Goal: Check status: Check status

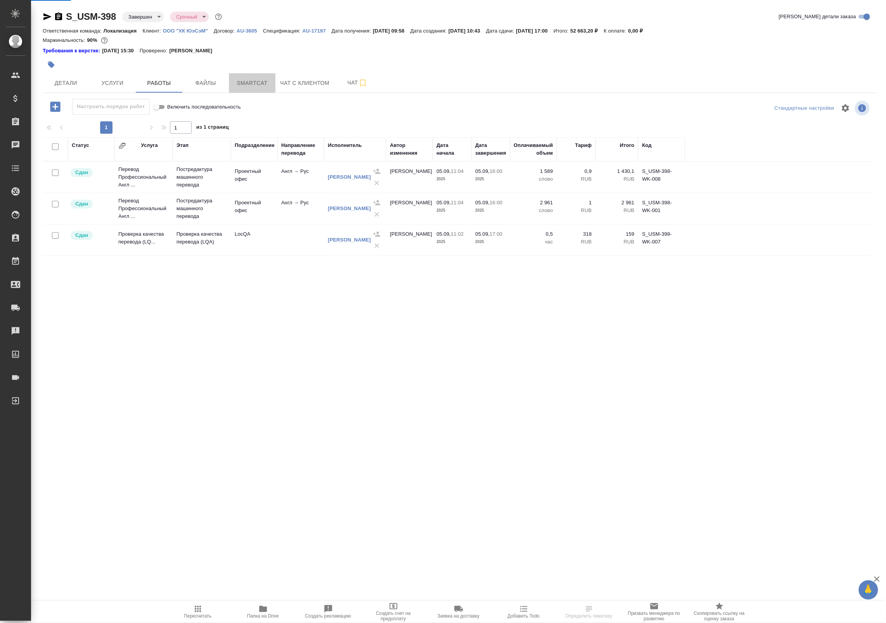
click at [249, 81] on span "Smartcat" at bounding box center [252, 83] width 37 height 10
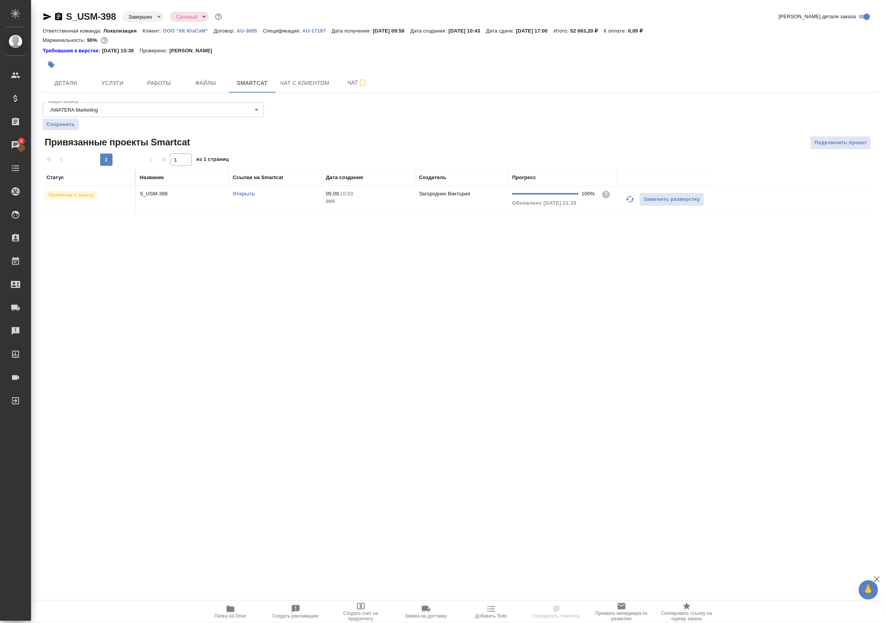
click at [242, 195] on link "Открыть" at bounding box center [244, 194] width 22 height 6
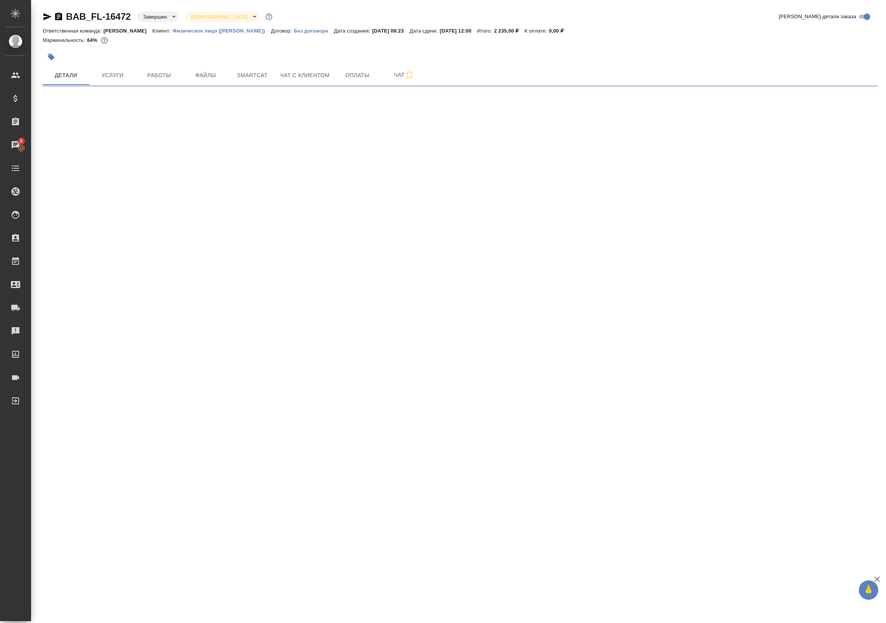
select select "RU"
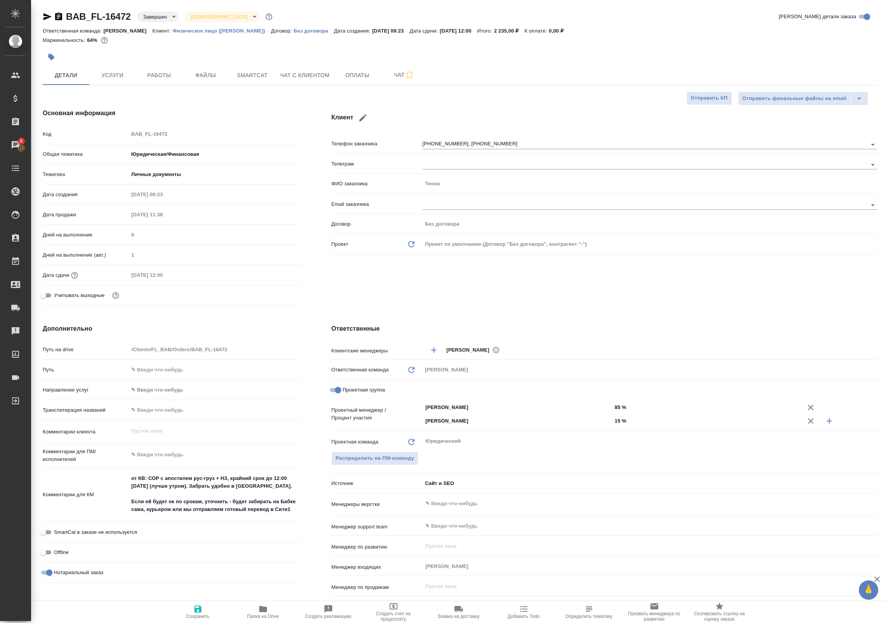
type textarea "x"
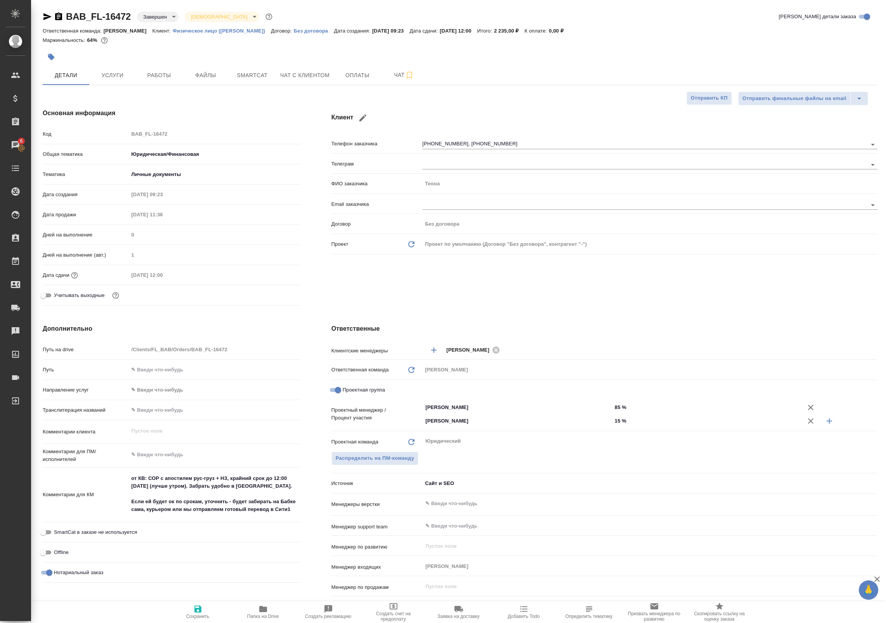
type textarea "x"
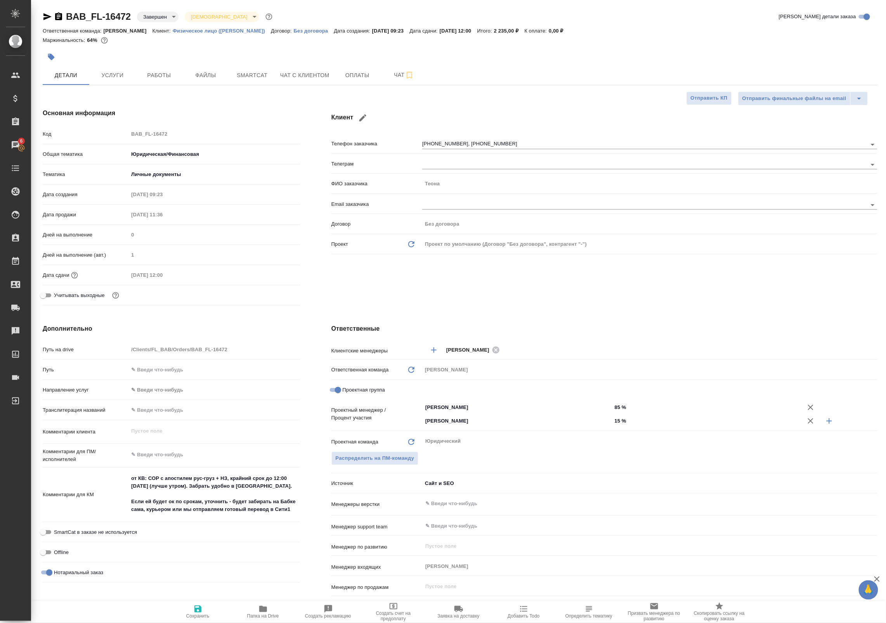
type textarea "x"
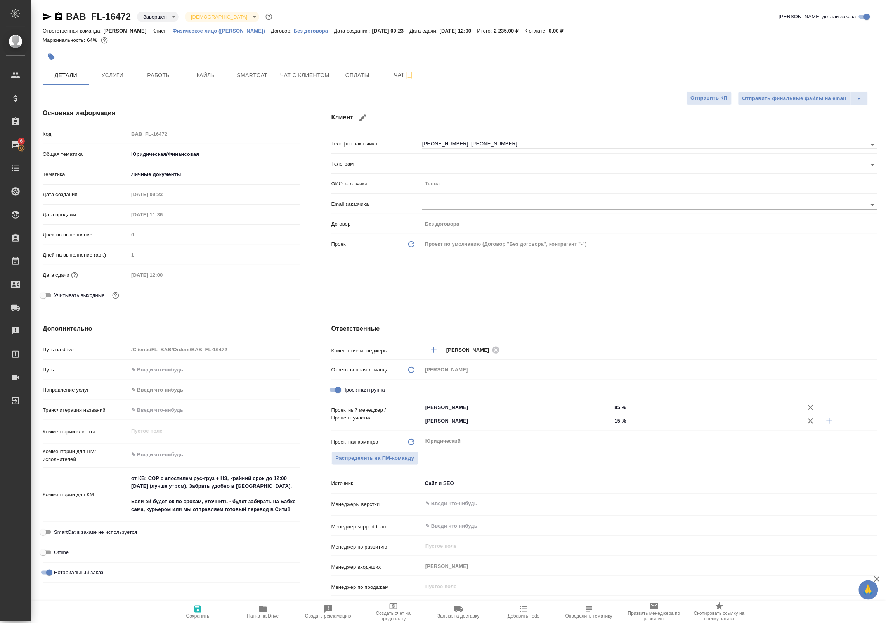
type textarea "x"
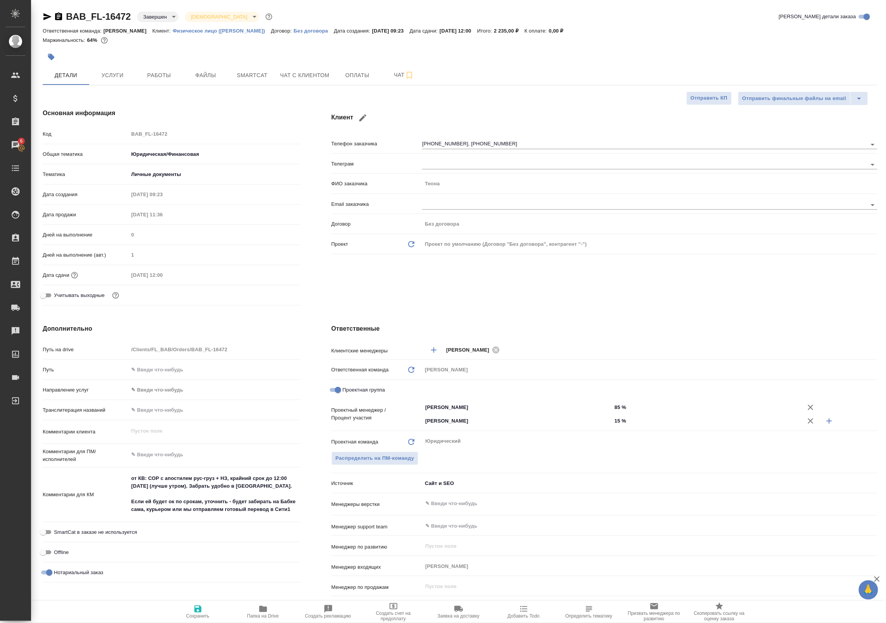
type textarea "x"
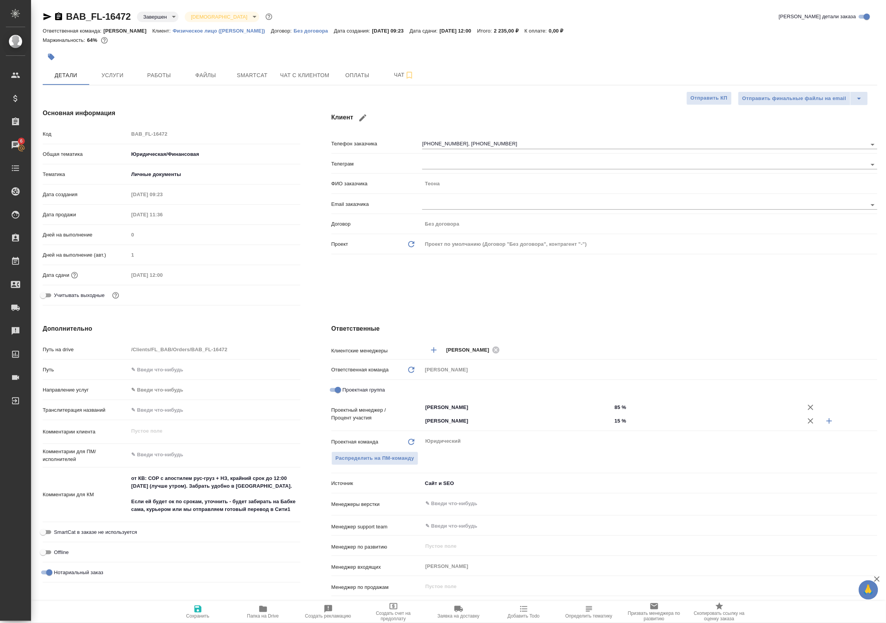
type textarea "x"
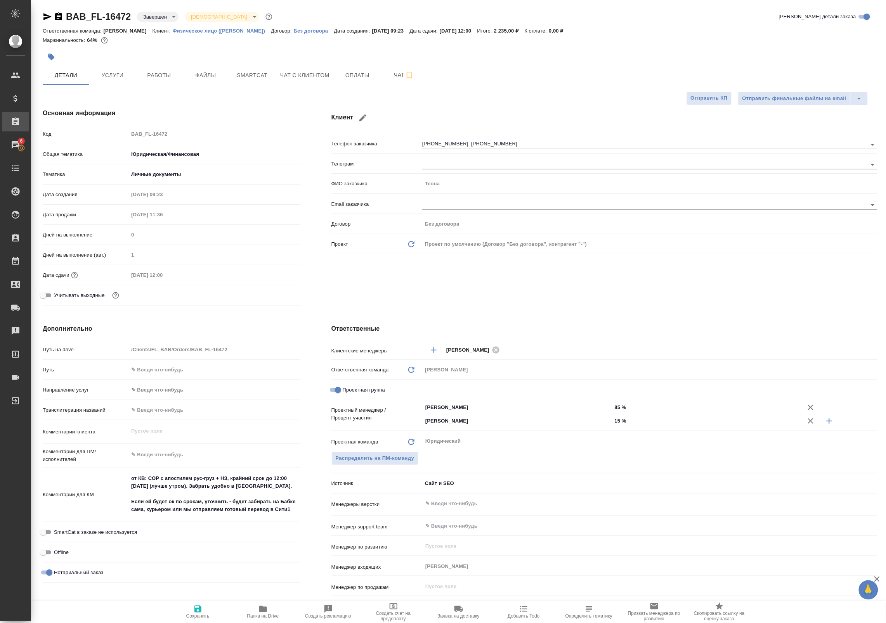
type textarea "x"
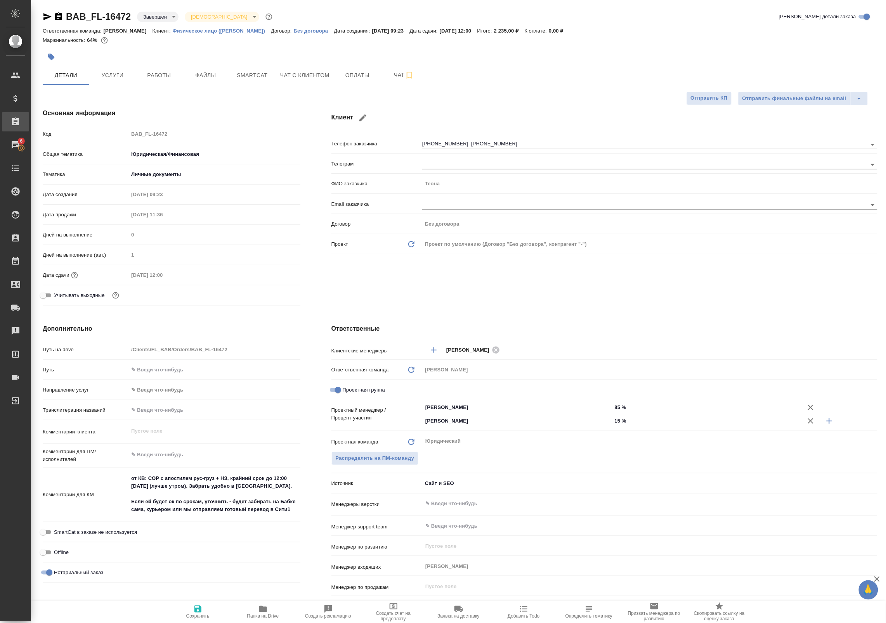
type textarea "x"
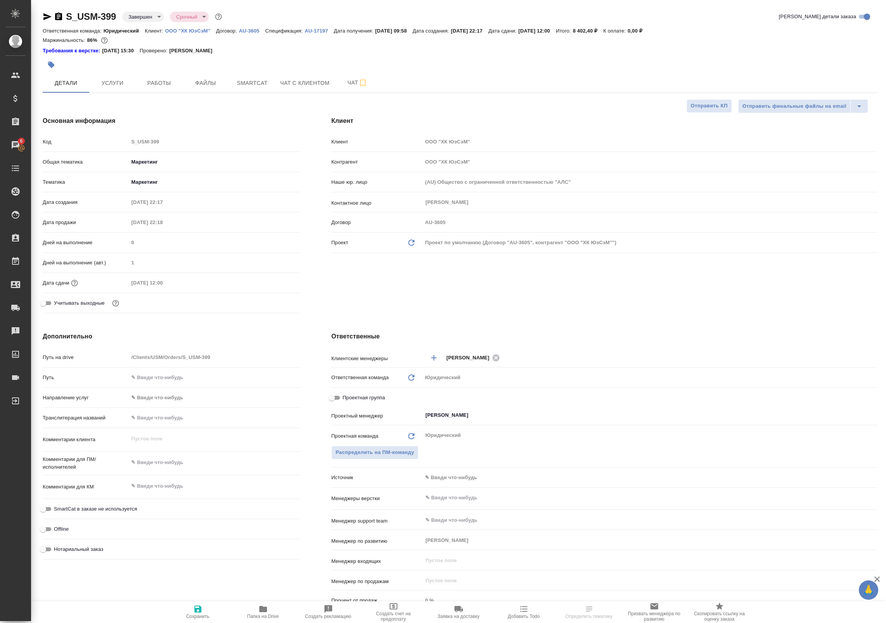
select select "RU"
type textarea "x"
